Goal: Transaction & Acquisition: Purchase product/service

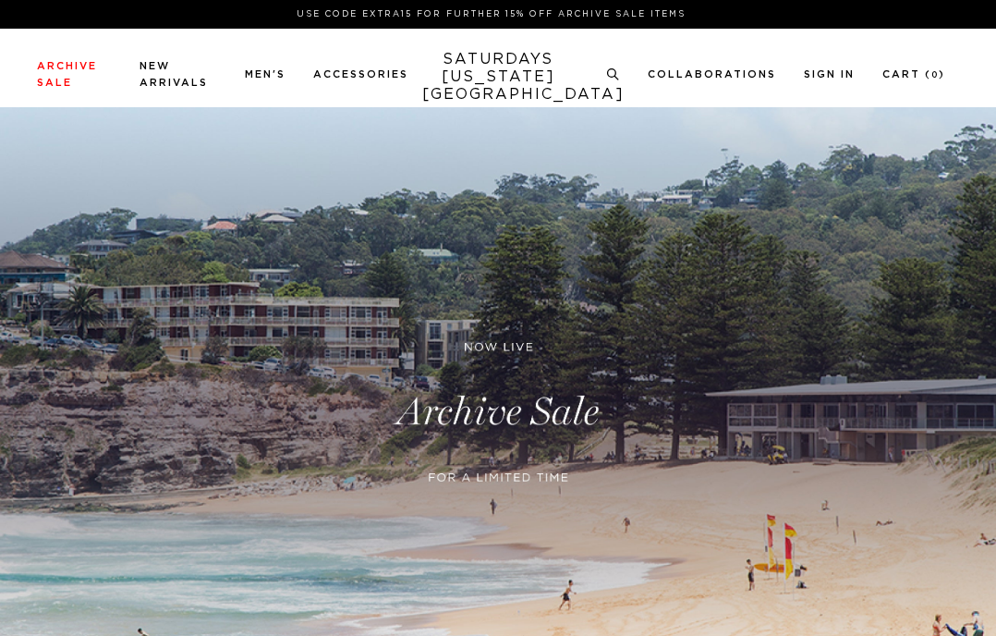
click at [384, 13] on p "Use Code EXTRA15 for Further 15% Off Archive Sale Items" at bounding box center [491, 14] width 894 height 14
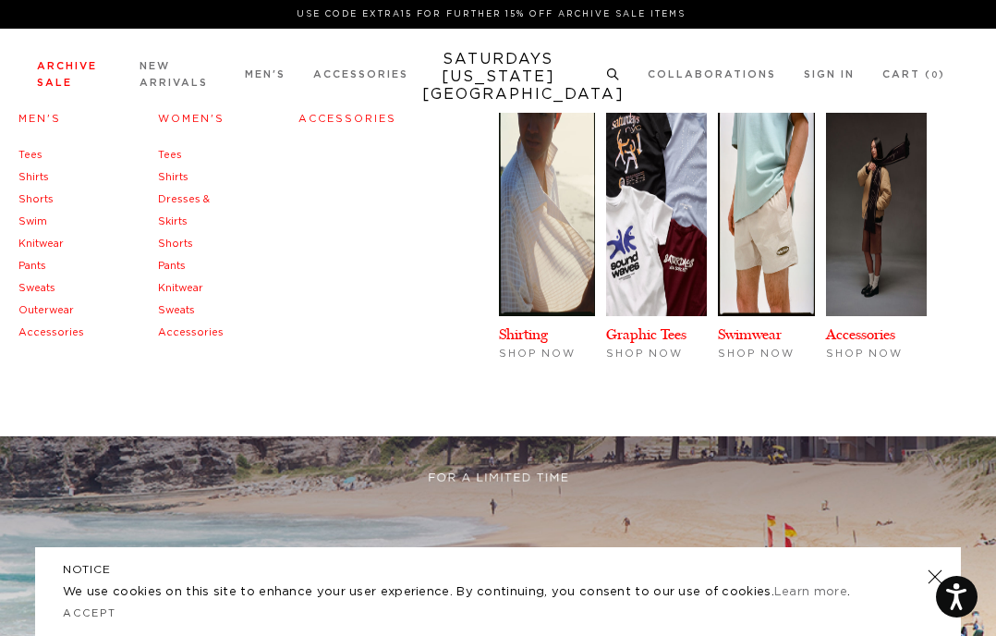
click at [63, 76] on li "Archive Sale Men's Tees Shirts Shorts Swim Knitwear Pants Sweats Outerwear" at bounding box center [74, 73] width 75 height 33
click at [42, 124] on link "Men's" at bounding box center [39, 119] width 43 height 10
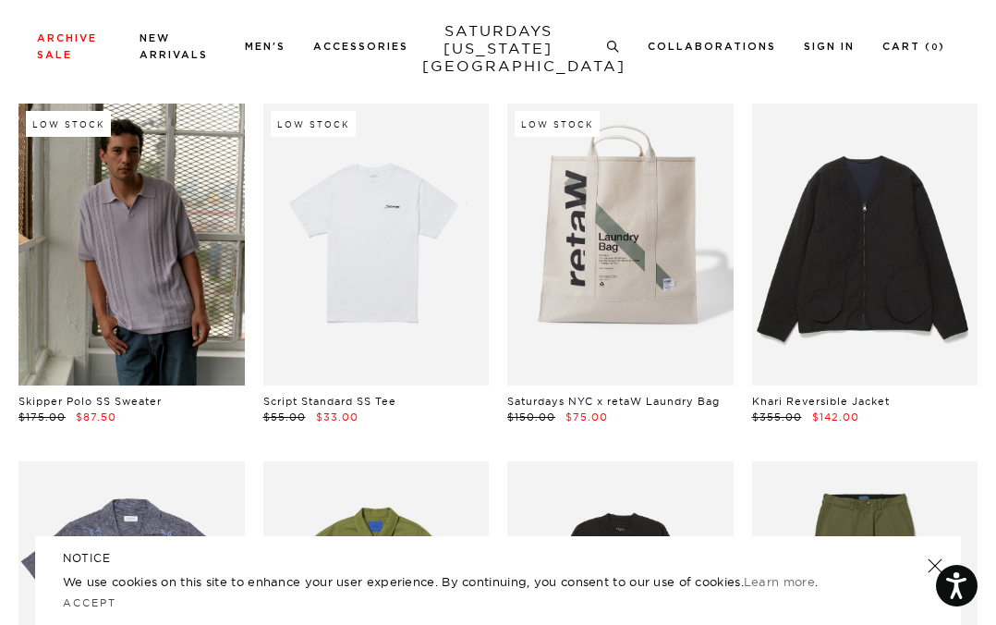
scroll to position [8229, 0]
